Goal: Task Accomplishment & Management: Use online tool/utility

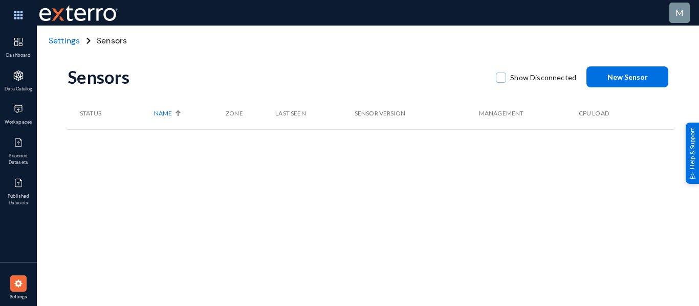
click at [71, 44] on span "Settings" at bounding box center [64, 40] width 31 height 11
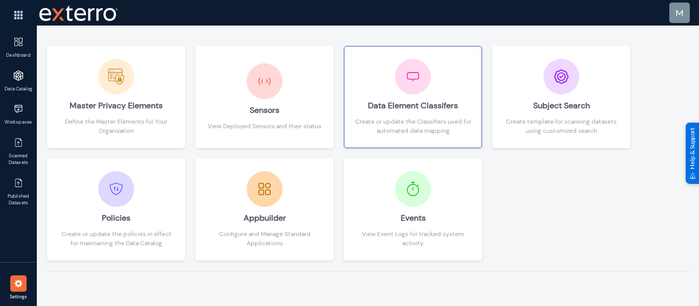
click at [413, 122] on div "Create or update the Classifiers used for automated data mapping" at bounding box center [412, 126] width 117 height 18
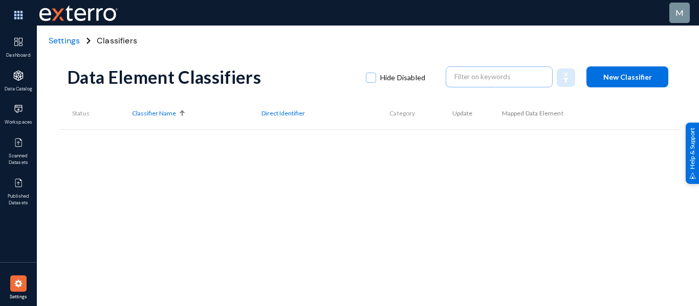
click at [147, 218] on div "Data Element Classifiers Hide Disabled New Classifier Status Classifier Name Di…" at bounding box center [371, 179] width 606 height 307
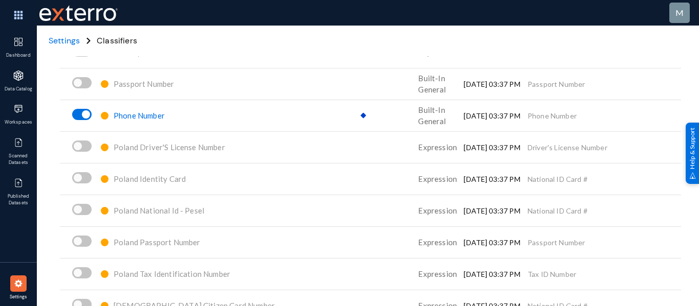
scroll to position [4643, 0]
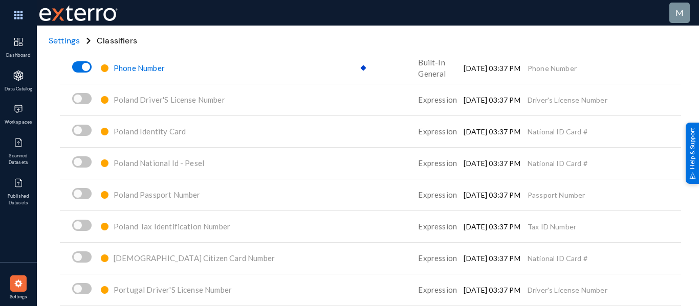
drag, startPoint x: 575, startPoint y: 73, endPoint x: 524, endPoint y: 69, distance: 50.8
click at [527, 69] on td "Phone Number" at bounding box center [603, 68] width 153 height 32
copy td "Phone Number"
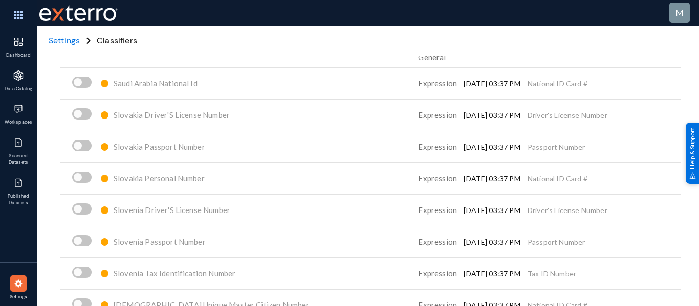
scroll to position [5043, 0]
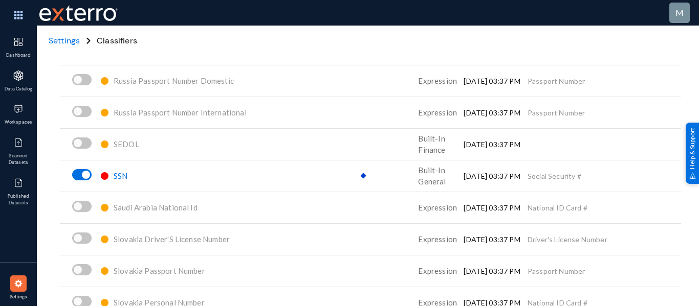
click at [530, 174] on td "Social Security #" at bounding box center [603, 176] width 153 height 32
copy tbody "Social Security #"
click at [18, 74] on img at bounding box center [18, 76] width 10 height 10
